Goal: Transaction & Acquisition: Purchase product/service

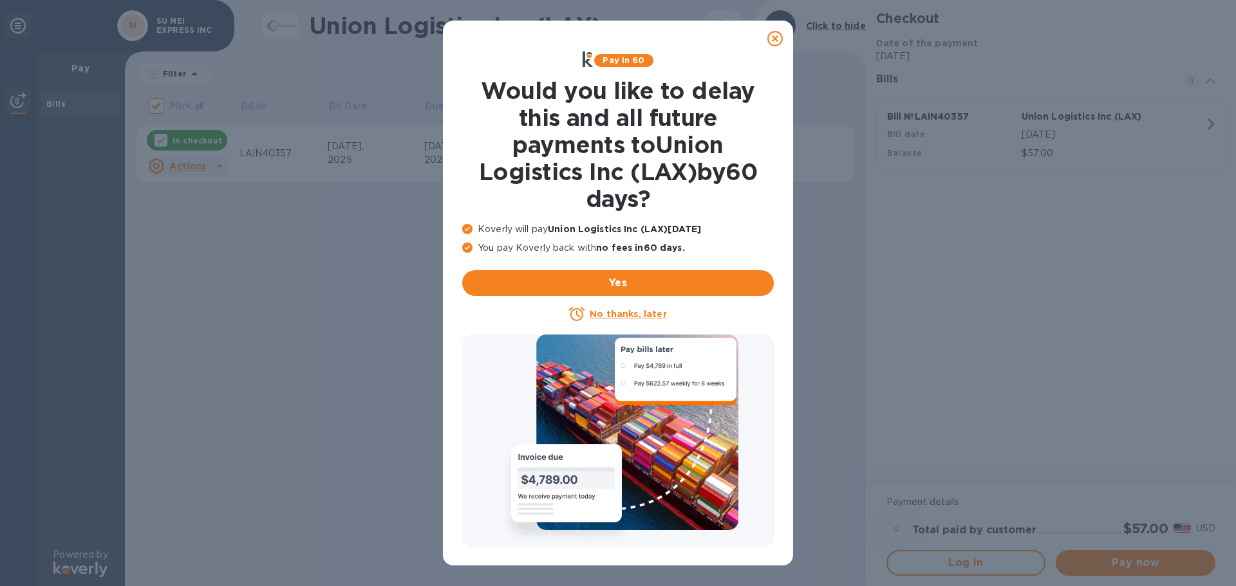
click at [777, 37] on icon at bounding box center [774, 38] width 15 height 15
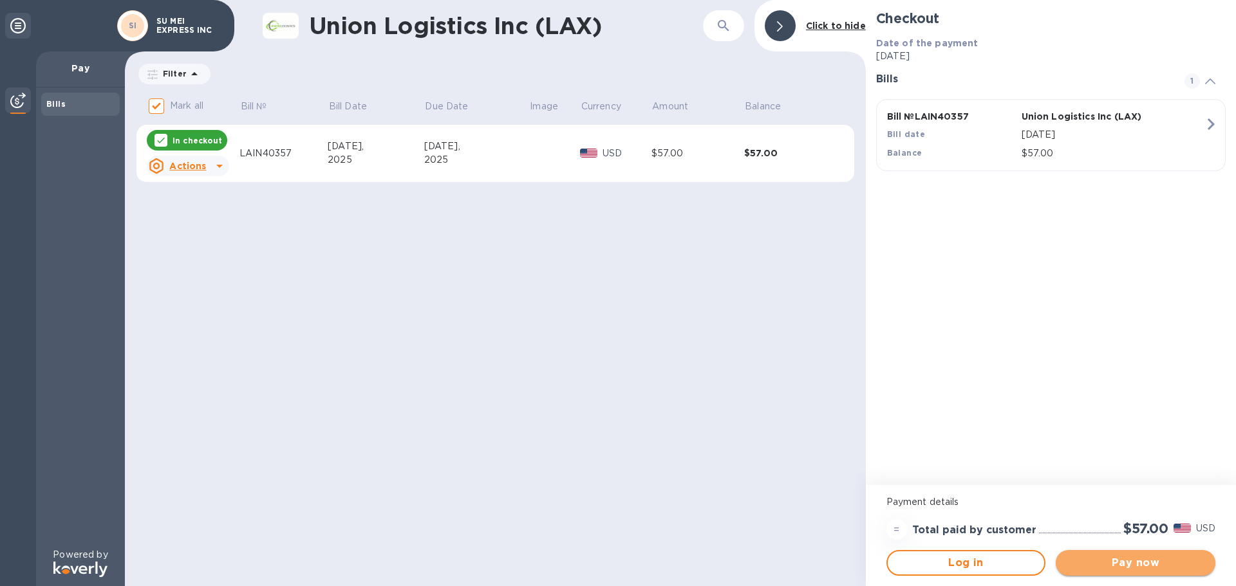
click at [1126, 568] on span "Pay now" at bounding box center [1135, 562] width 139 height 15
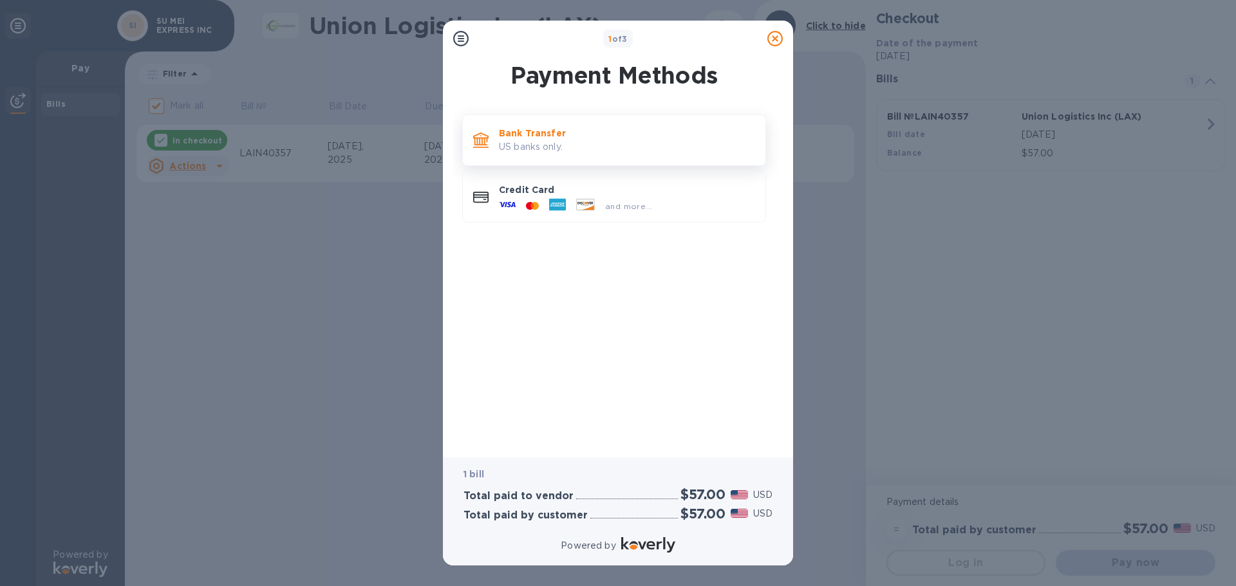
click at [616, 151] on p "US banks only." at bounding box center [627, 147] width 256 height 14
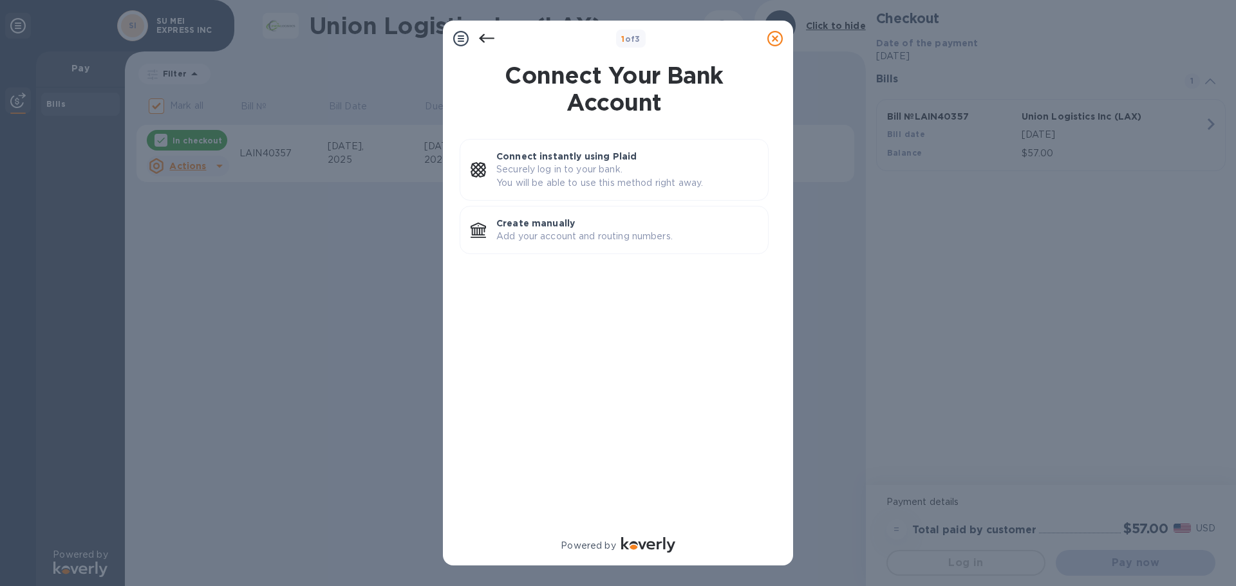
click at [479, 37] on icon at bounding box center [486, 38] width 15 height 15
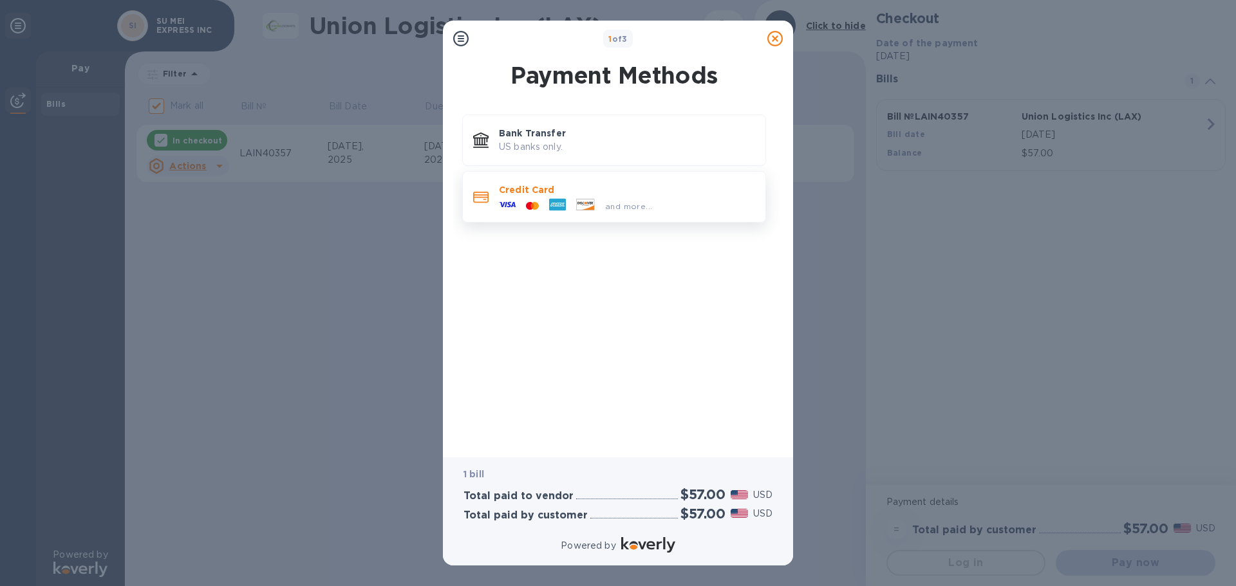
click at [570, 198] on div at bounding box center [557, 205] width 27 height 19
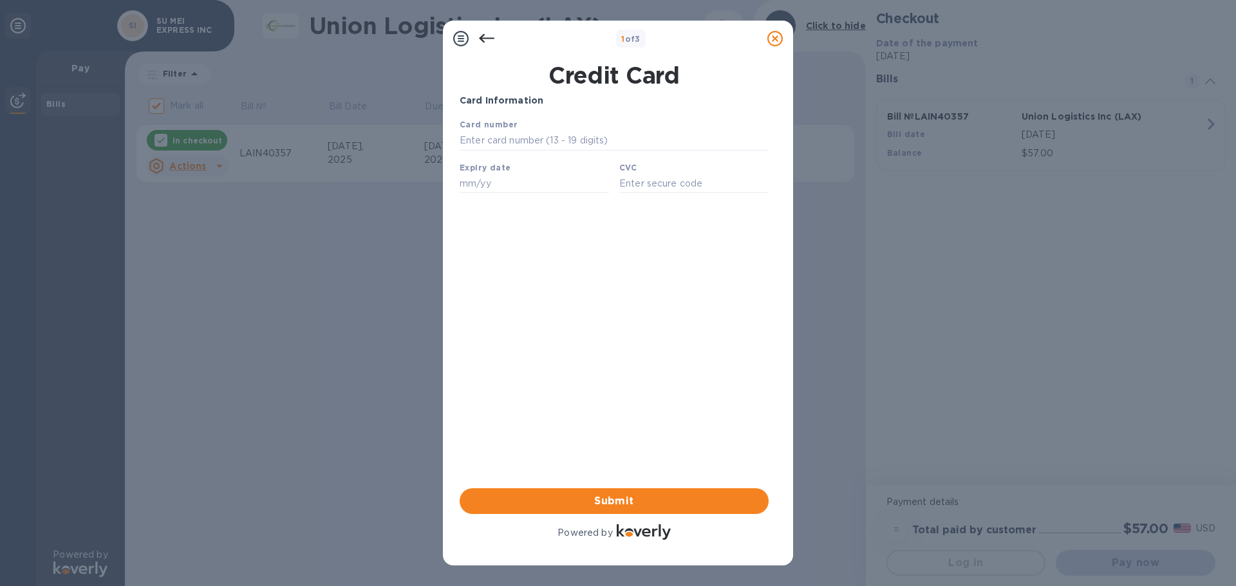
click at [482, 34] on icon at bounding box center [486, 38] width 15 height 15
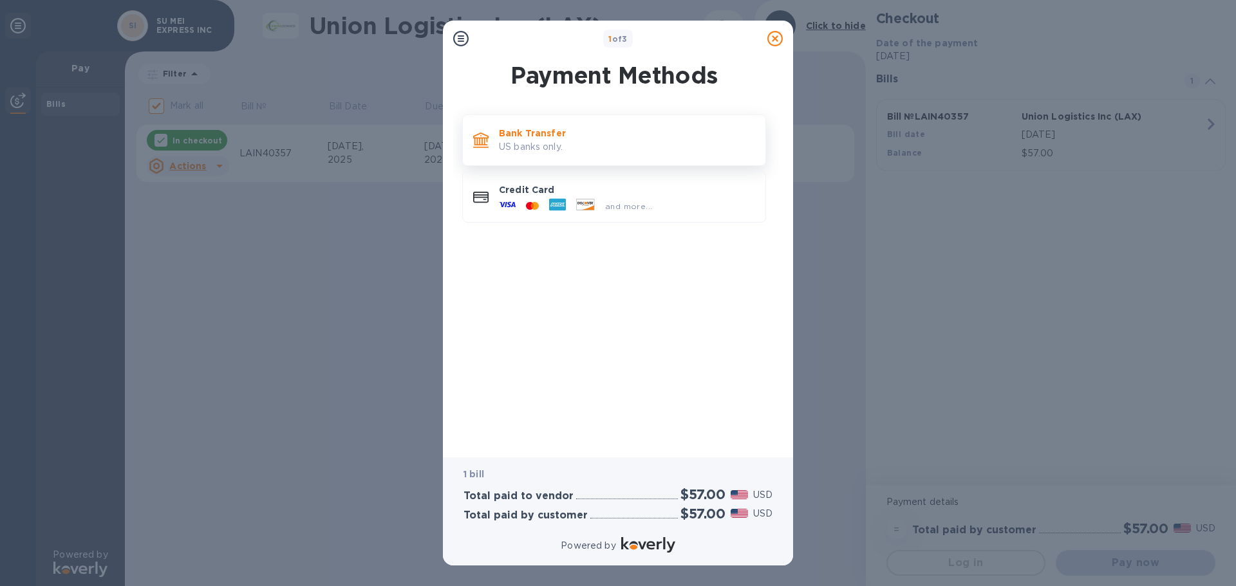
click at [550, 142] on p "US banks only." at bounding box center [627, 147] width 256 height 14
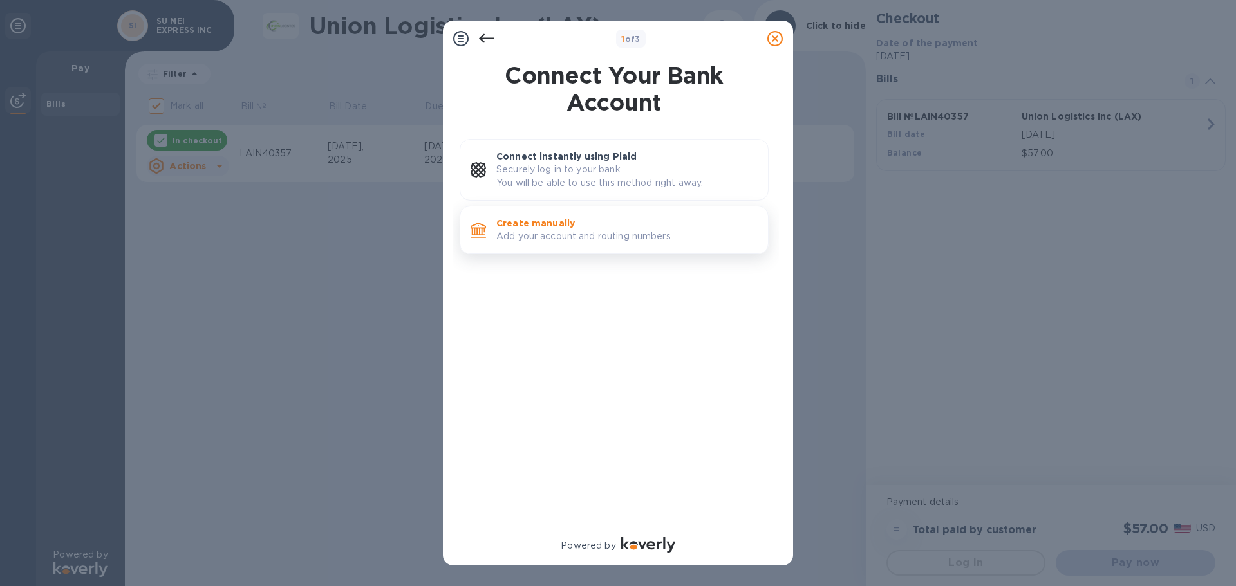
click at [604, 236] on p "Add your account and routing numbers." at bounding box center [626, 237] width 261 height 14
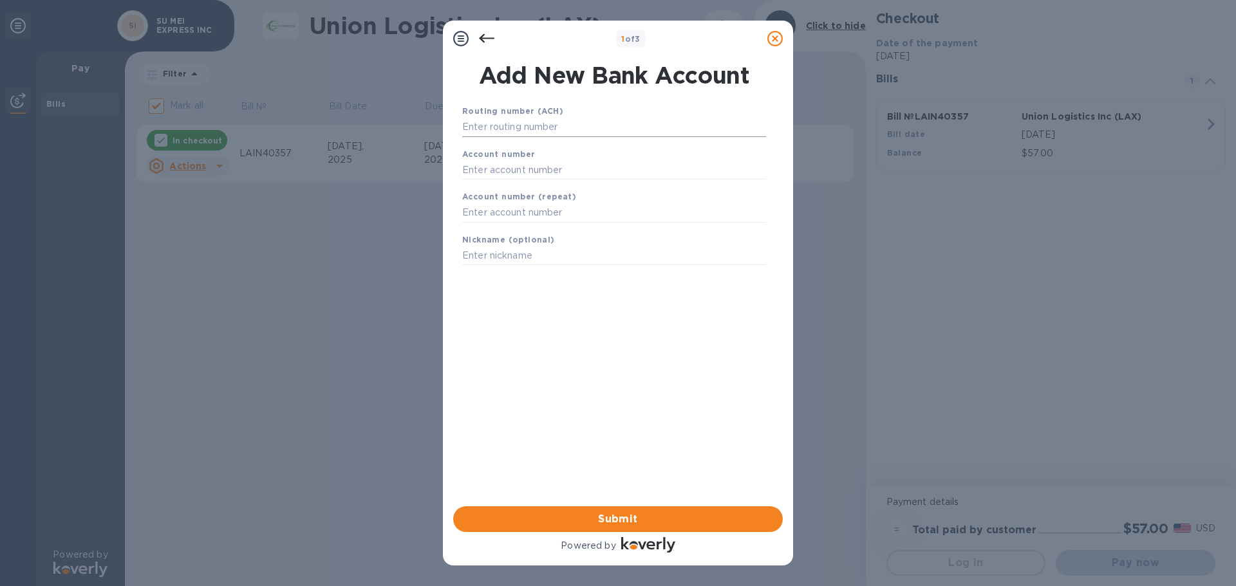
click at [544, 127] on input "text" at bounding box center [614, 127] width 304 height 19
type input "5"
type input "322271627"
click at [516, 194] on input "text" at bounding box center [614, 185] width 304 height 19
type input "579588537"
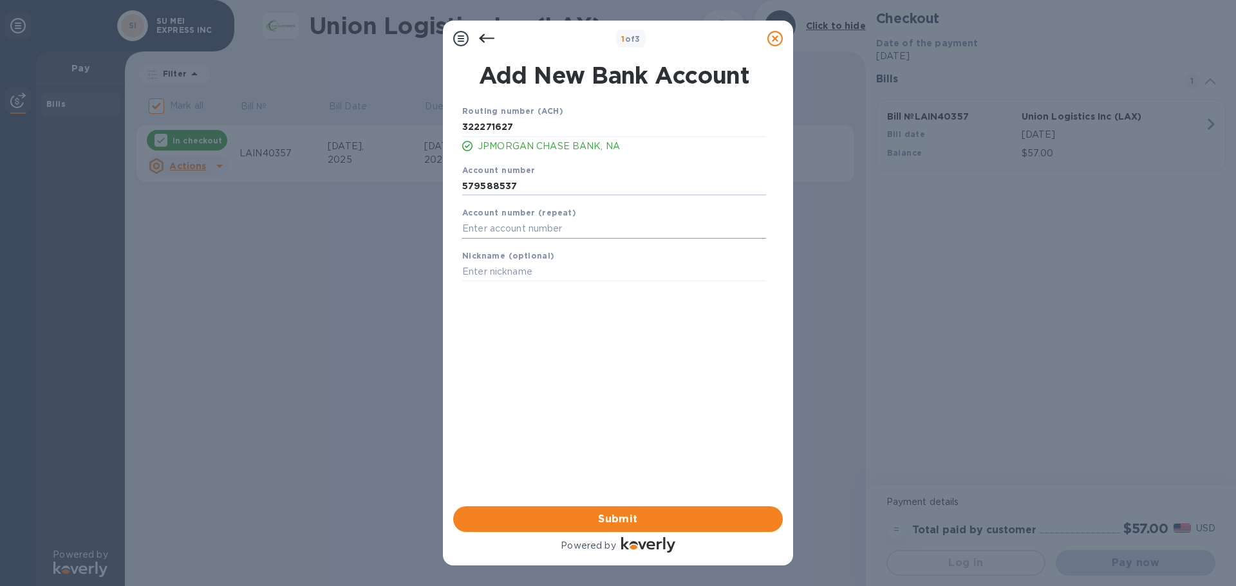
click at [516, 227] on input "text" at bounding box center [614, 228] width 304 height 19
type input "579588537"
click at [517, 279] on input "text" at bounding box center [614, 272] width 304 height 19
type input "SUMEI EXPRESS INC"
click at [661, 514] on span "Submit" at bounding box center [617, 519] width 309 height 15
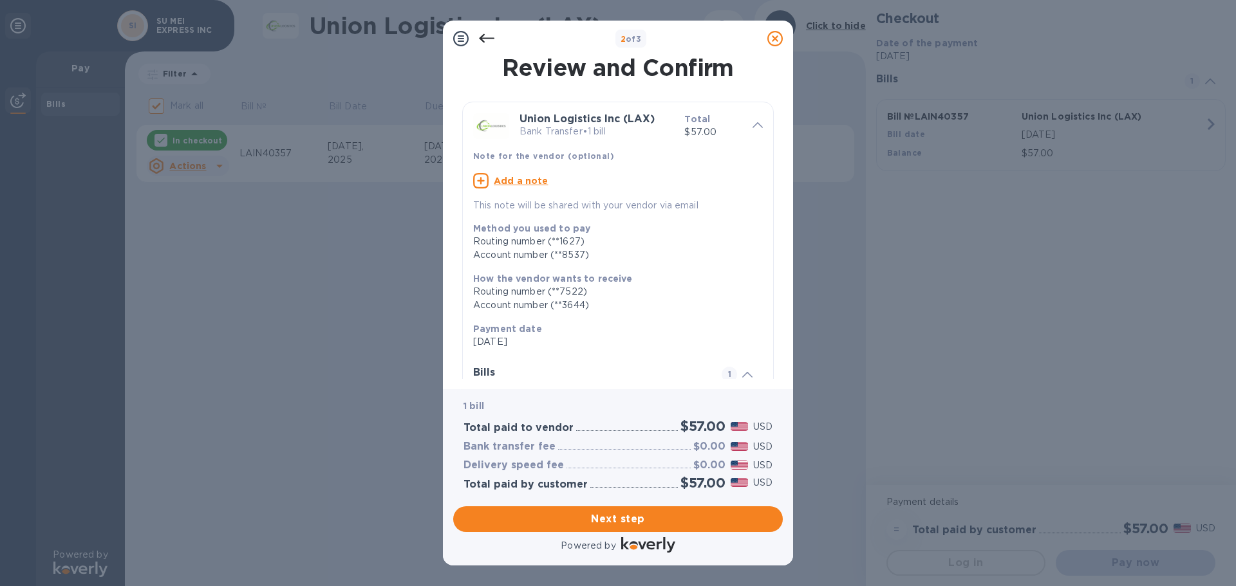
scroll to position [131, 0]
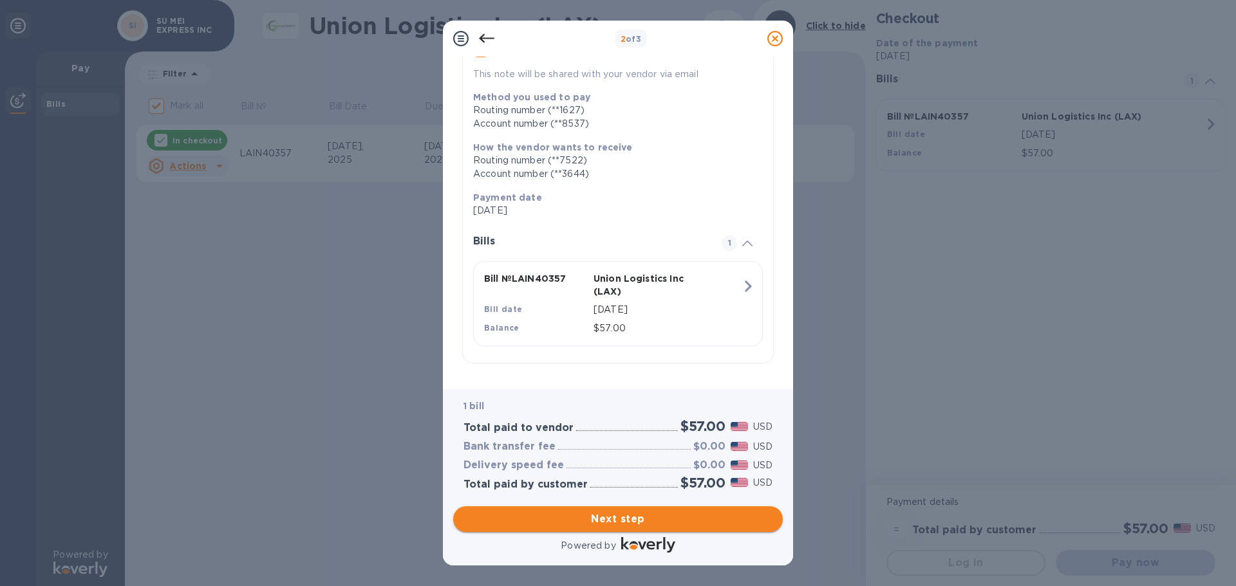
click at [660, 514] on span "Next step" at bounding box center [617, 519] width 309 height 15
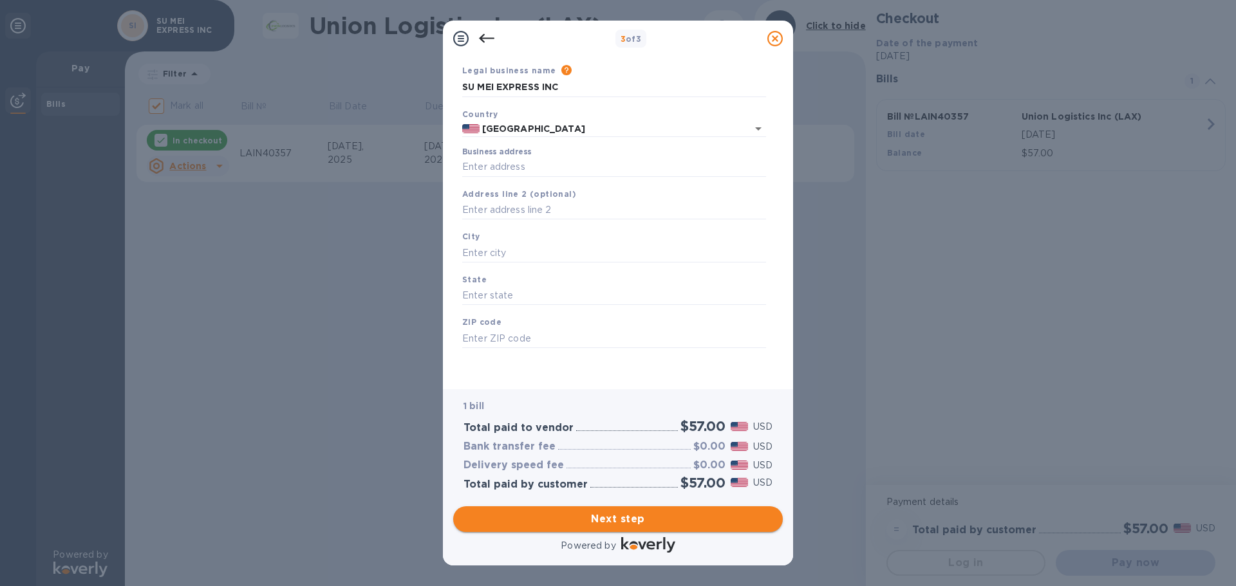
click at [622, 528] on button "Next step" at bounding box center [617, 519] width 329 height 26
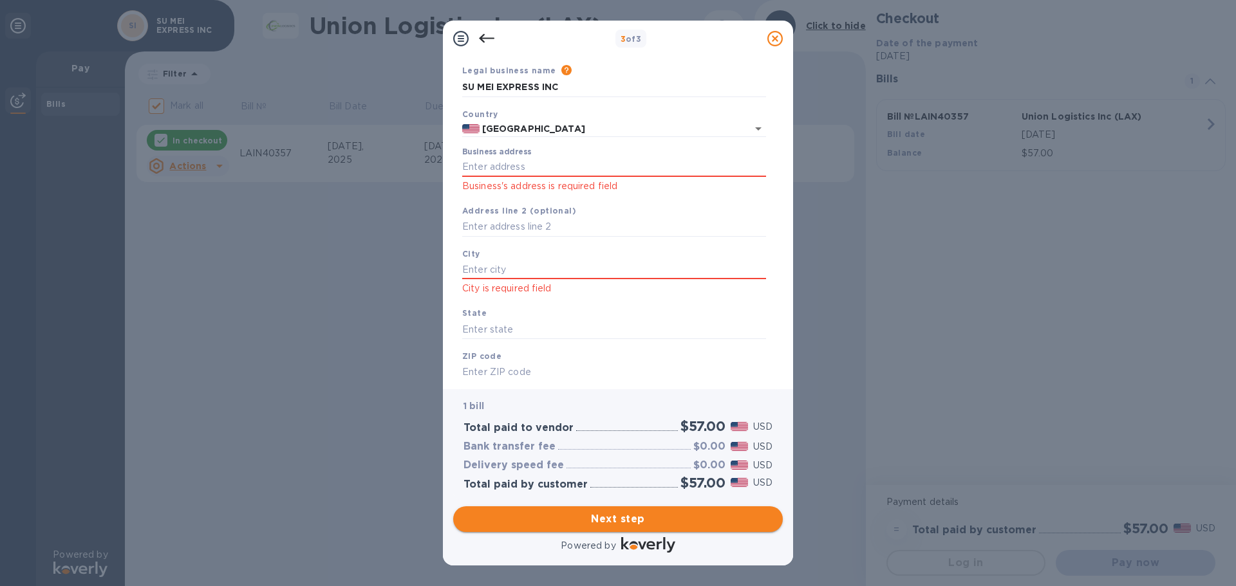
scroll to position [94, 0]
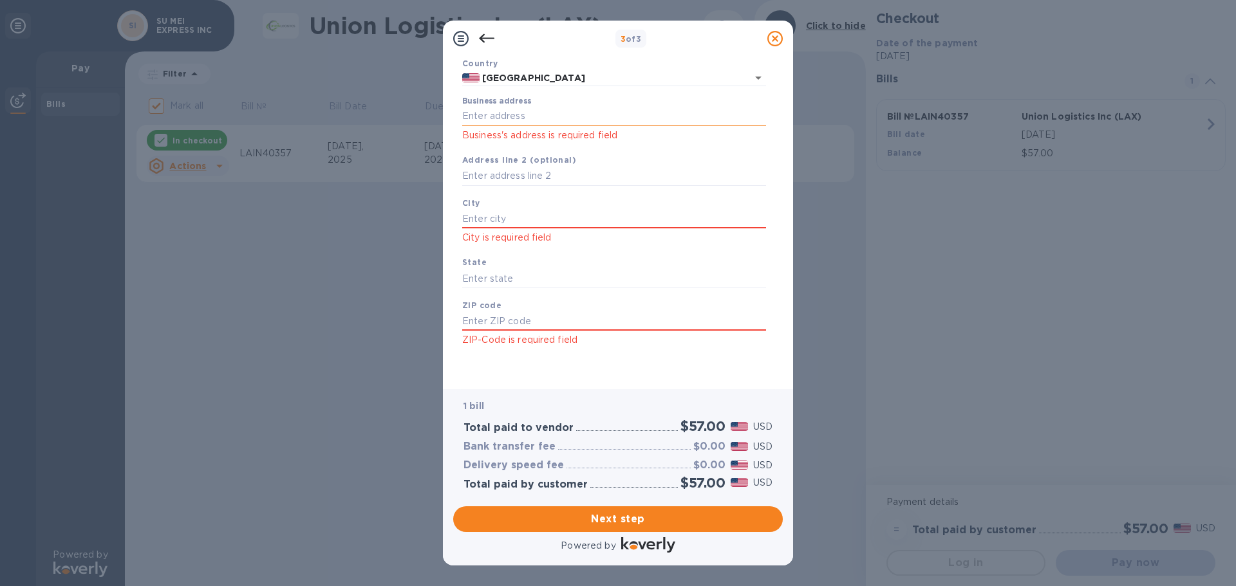
click at [484, 109] on input "Business address" at bounding box center [614, 116] width 304 height 19
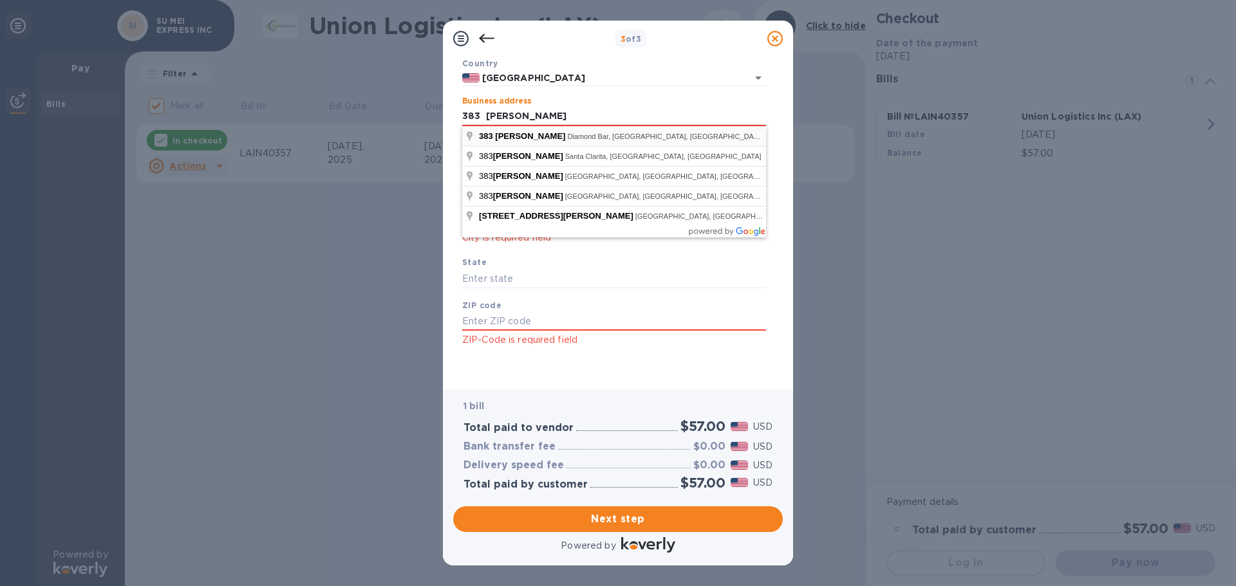
type input "[STREET_ADDRESS][PERSON_NAME]"
type input "Diamond Bar"
type input "CA"
type input "91789"
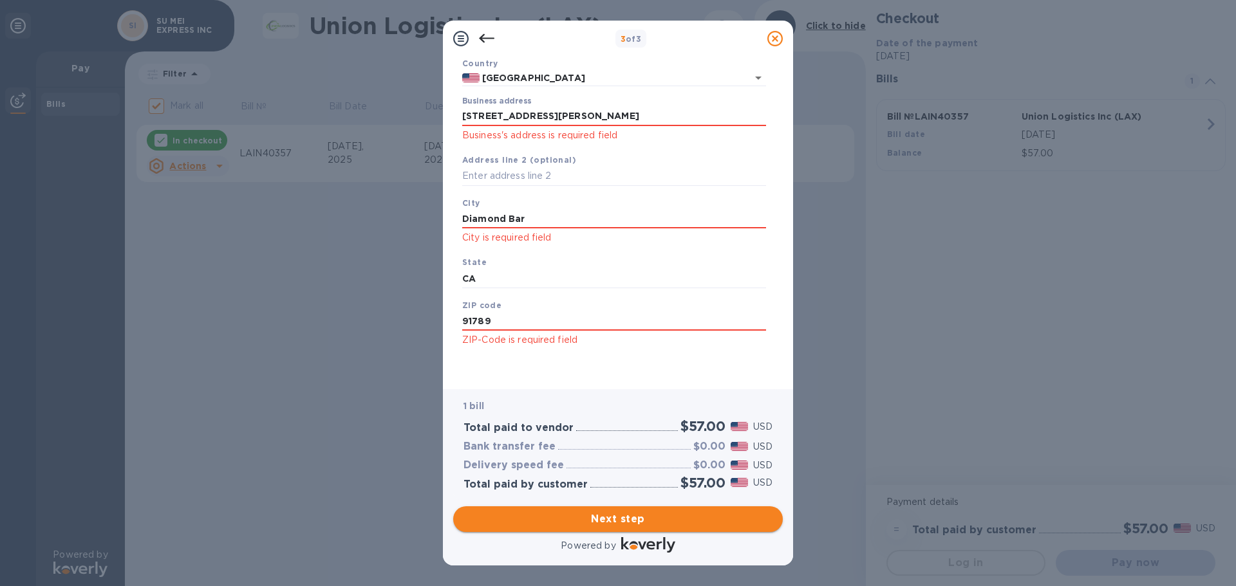
click at [599, 526] on span "Next step" at bounding box center [617, 519] width 309 height 15
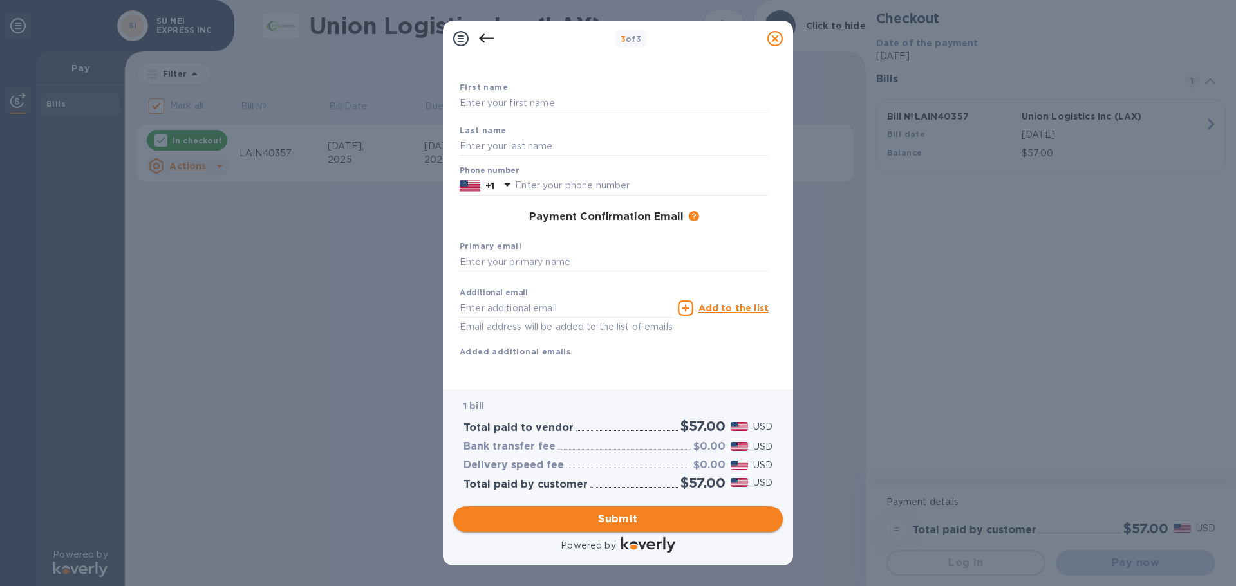
scroll to position [73, 0]
click at [499, 94] on input "text" at bounding box center [613, 103] width 309 height 19
type input "SU MEI"
click at [477, 140] on input "text" at bounding box center [613, 145] width 309 height 19
type input "EXPRESS INC"
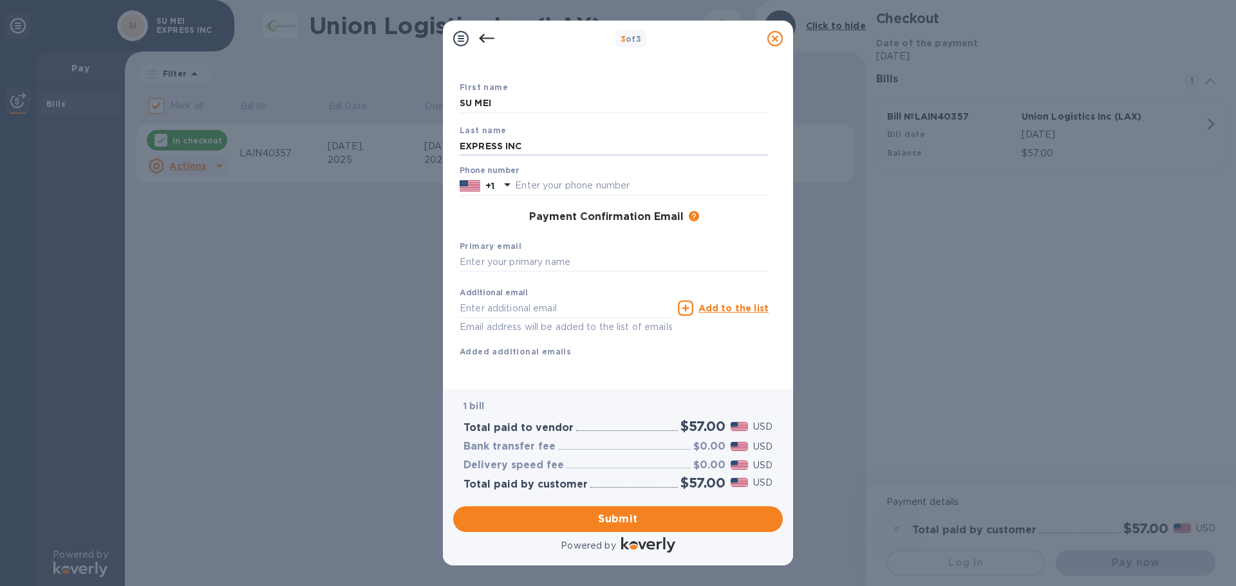
click at [490, 211] on div "Payment Confirmation Email The added email addresses will be used to send the p…" at bounding box center [613, 217] width 309 height 13
click at [638, 176] on input "text" at bounding box center [642, 185] width 254 height 19
type input "6264995362"
click at [499, 253] on input "text" at bounding box center [613, 262] width 309 height 19
type input "[EMAIL_ADDRESS][DOMAIN_NAME]"
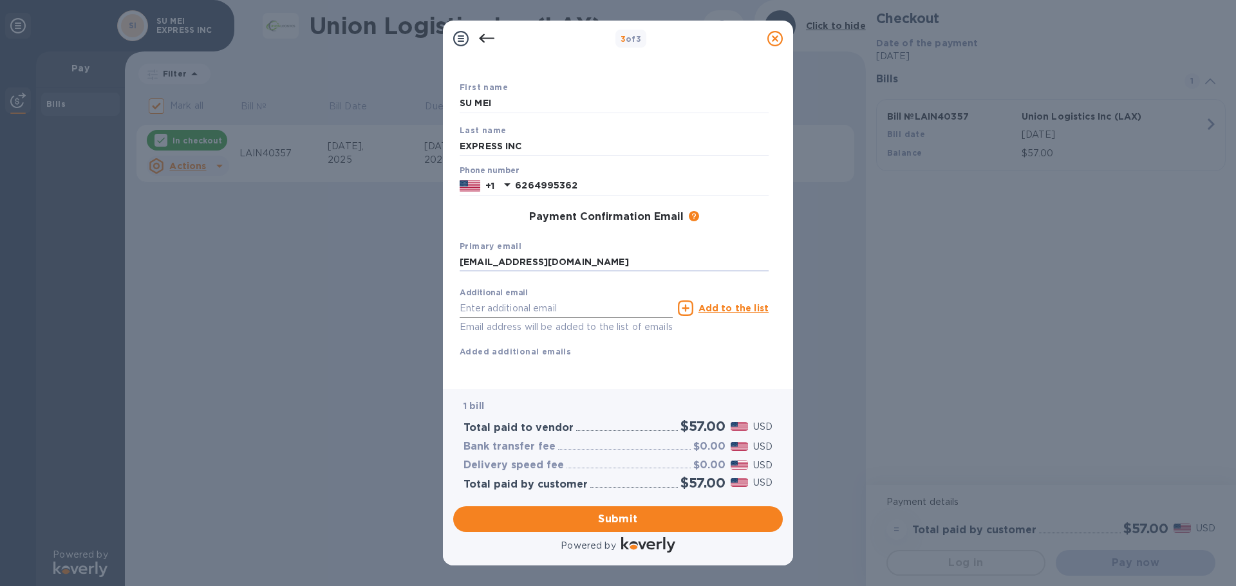
click at [530, 299] on input "text" at bounding box center [565, 308] width 213 height 19
click at [710, 363] on div "First name [PERSON_NAME] Last name EXPRESS INC Phone number [PHONE_NUMBER] Paym…" at bounding box center [613, 229] width 309 height 299
click at [654, 518] on span "Submit" at bounding box center [617, 519] width 309 height 15
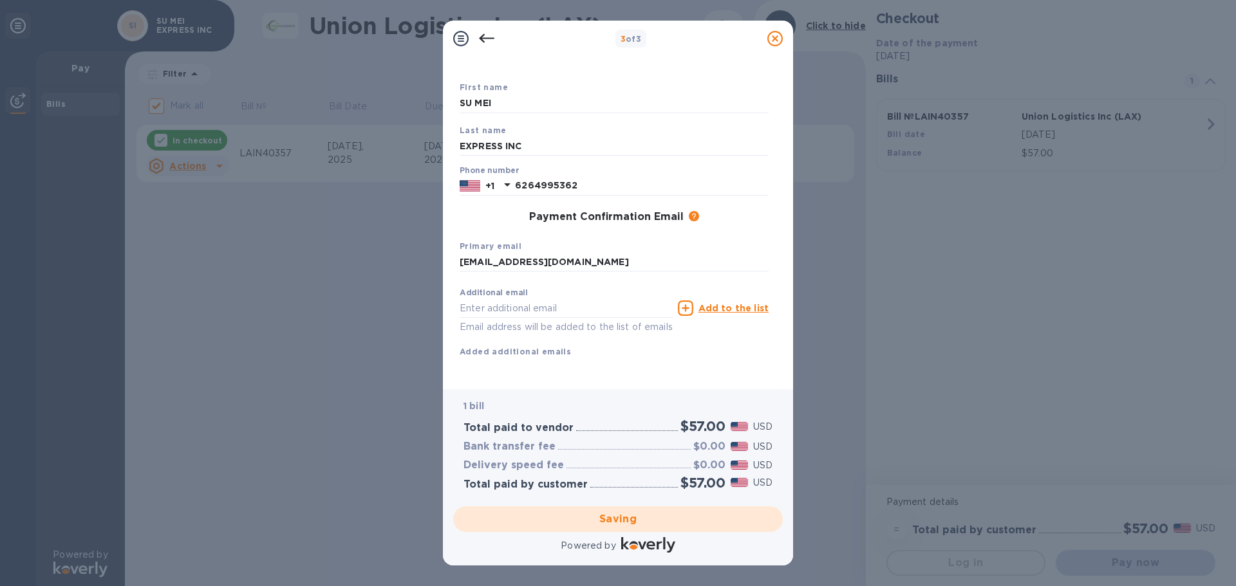
checkbox input "false"
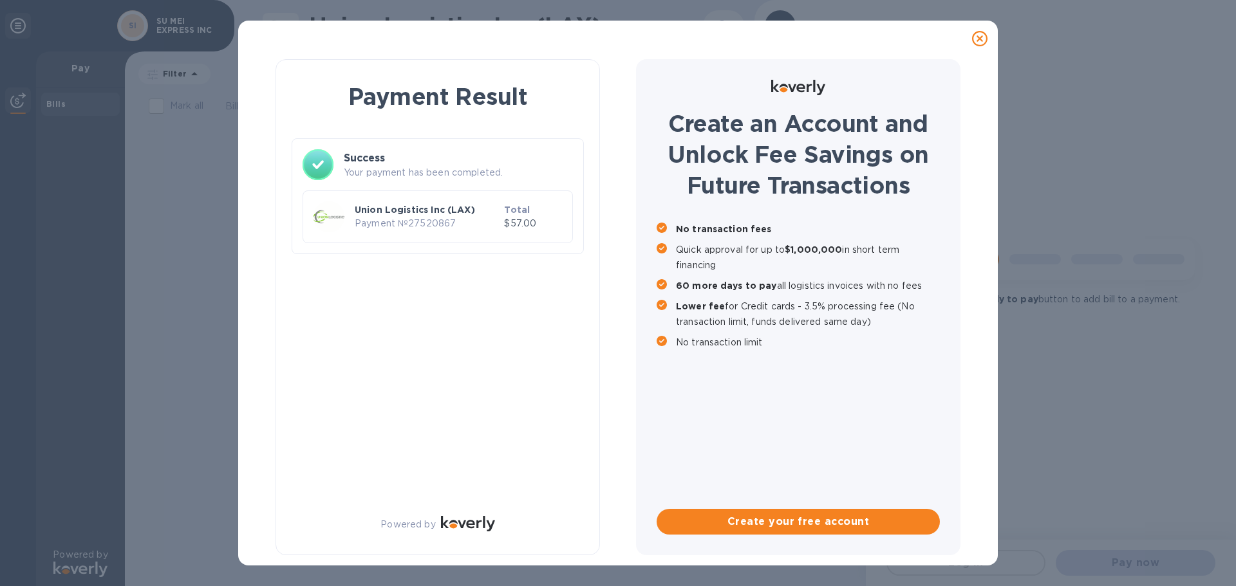
scroll to position [0, 0]
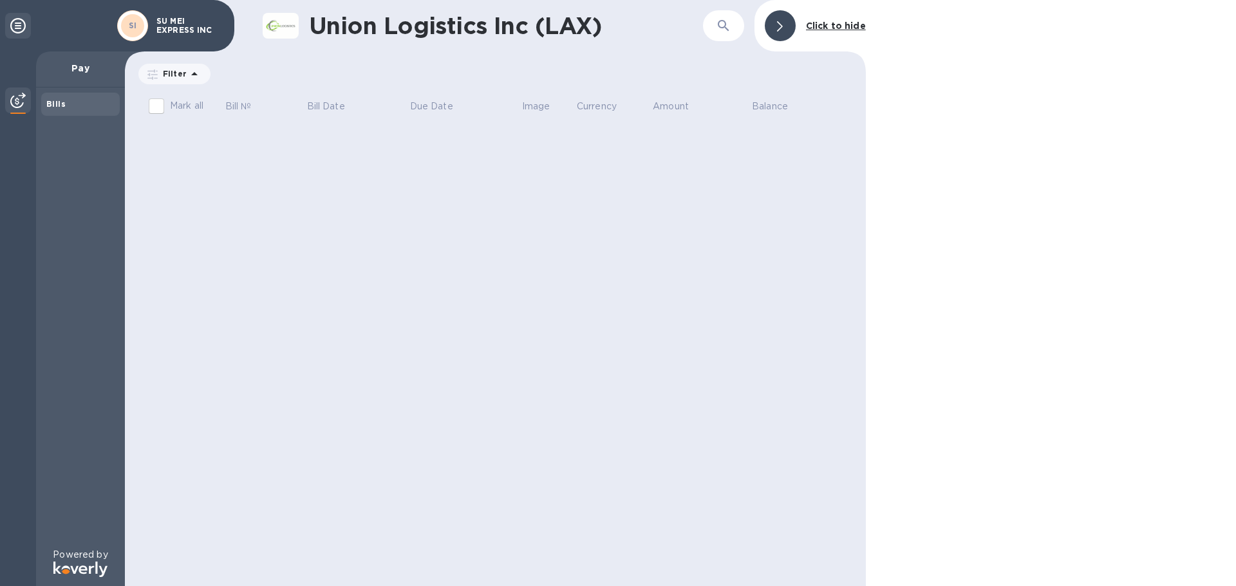
click at [7, 23] on div at bounding box center [18, 26] width 26 height 26
click at [21, 23] on icon at bounding box center [17, 25] width 15 height 15
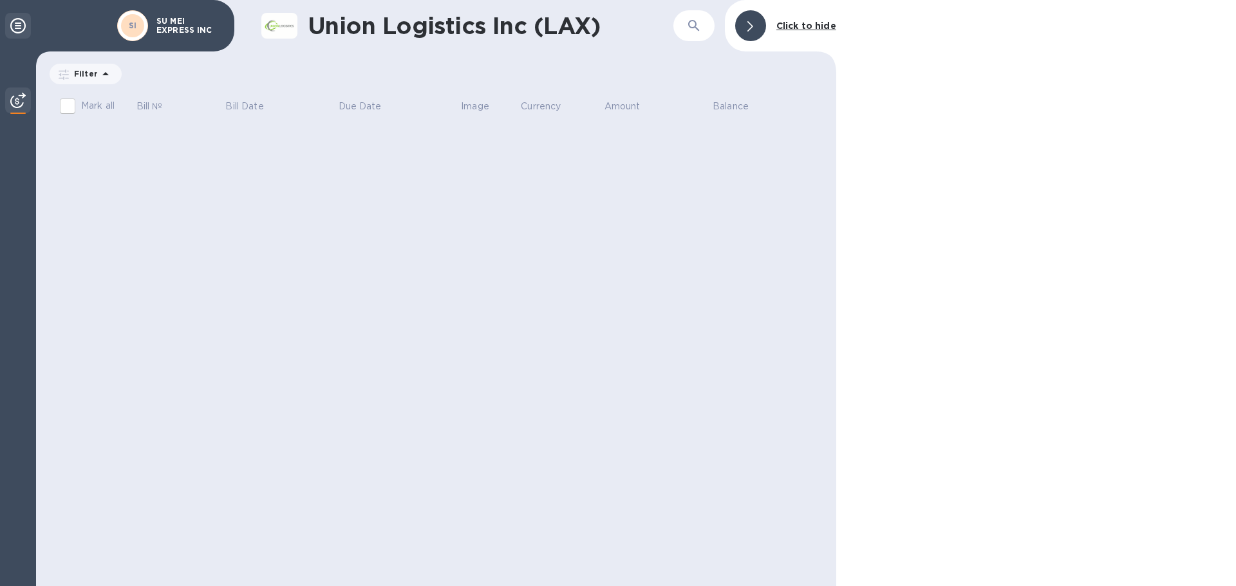
click at [21, 23] on icon at bounding box center [17, 25] width 15 height 15
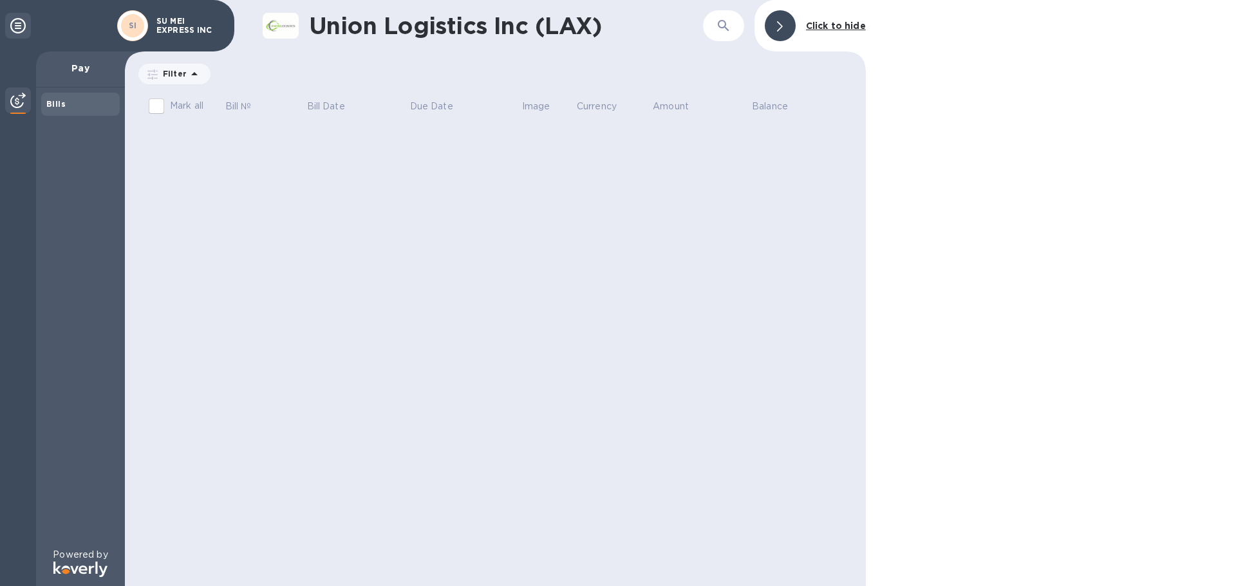
click at [55, 100] on b "Bills" at bounding box center [55, 104] width 19 height 10
click at [13, 102] on img at bounding box center [17, 100] width 15 height 15
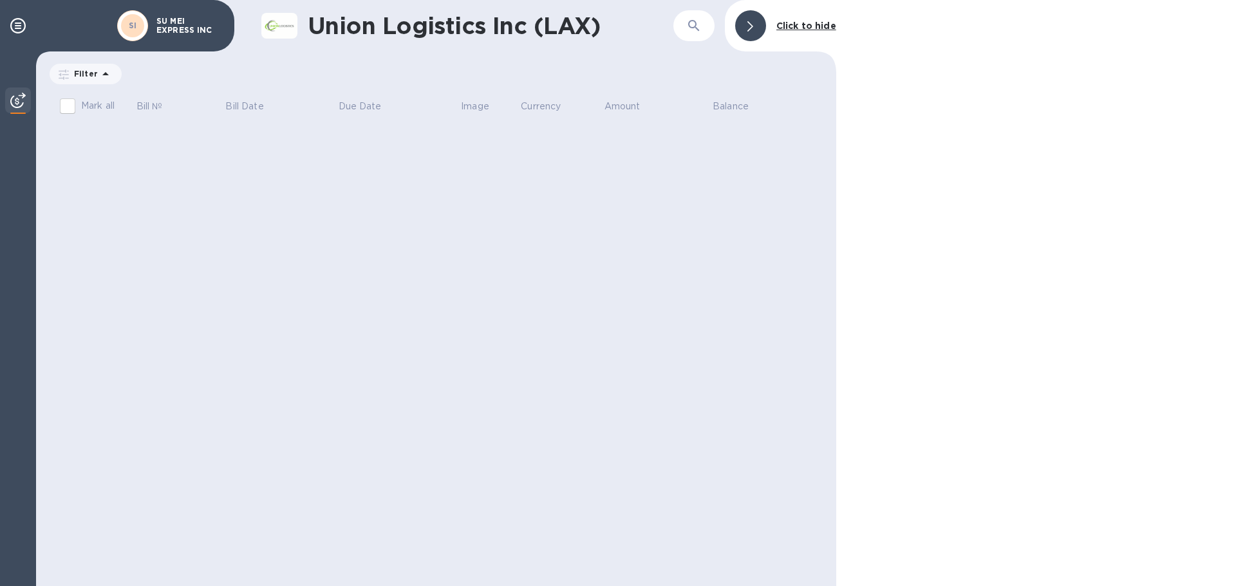
click at [13, 102] on img at bounding box center [17, 100] width 15 height 15
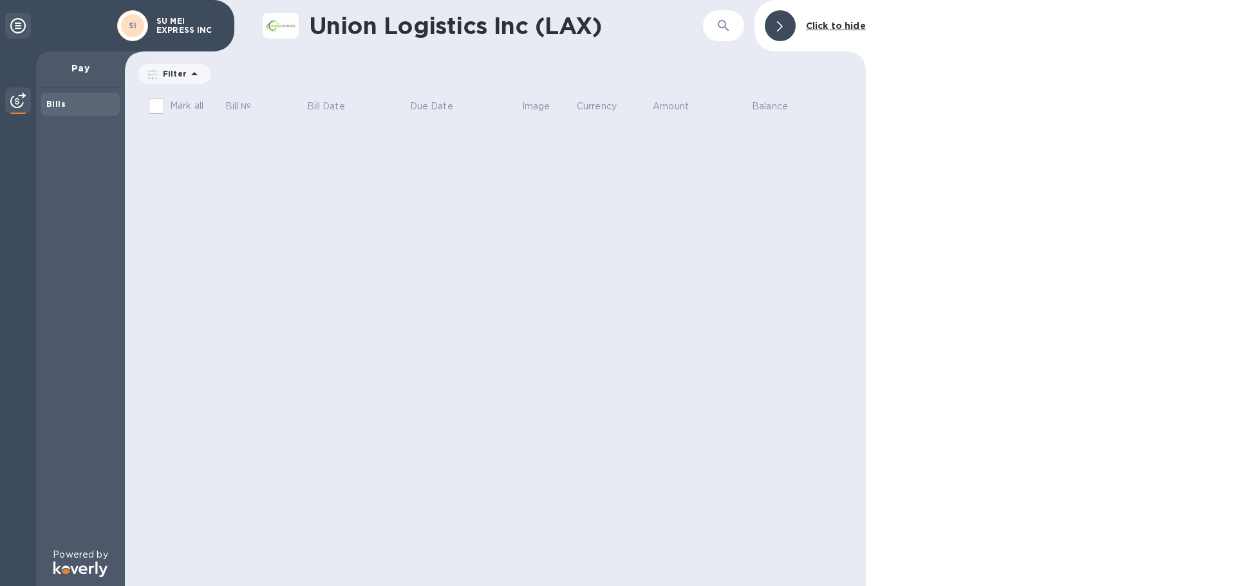
click at [785, 28] on div at bounding box center [779, 25] width 31 height 31
